Goal: Use online tool/utility: Utilize a website feature to perform a specific function

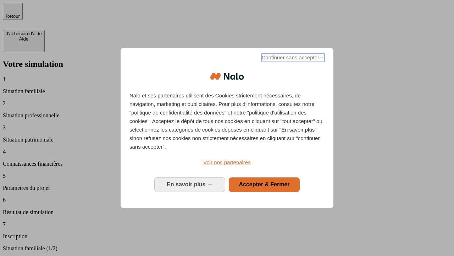
click at [292, 59] on span "Continuer sans accepter →" at bounding box center [293, 57] width 63 height 9
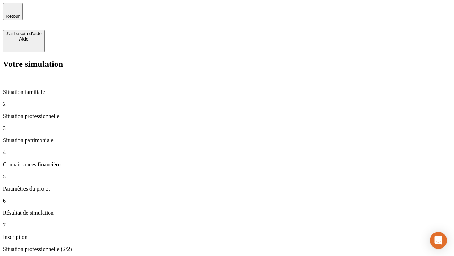
type input "30 000"
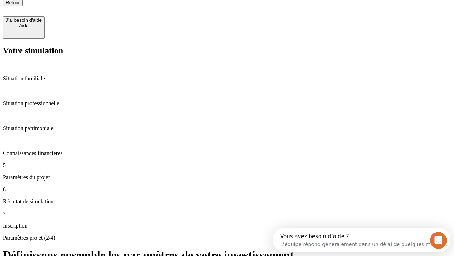
type input "25"
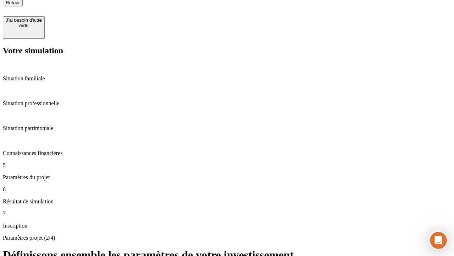
type input "1 000"
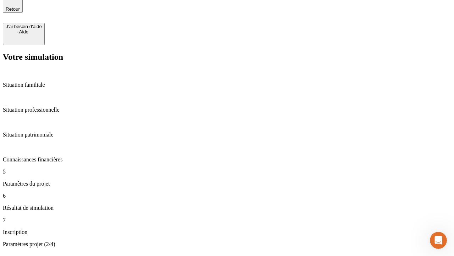
type input "640"
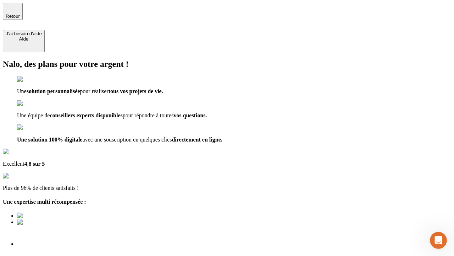
type input "[EMAIL_ADDRESS][PERSON_NAME][DOMAIN_NAME]"
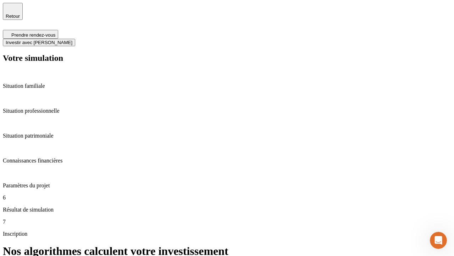
scroll to position [3, 0]
